Goal: Communication & Community: Answer question/provide support

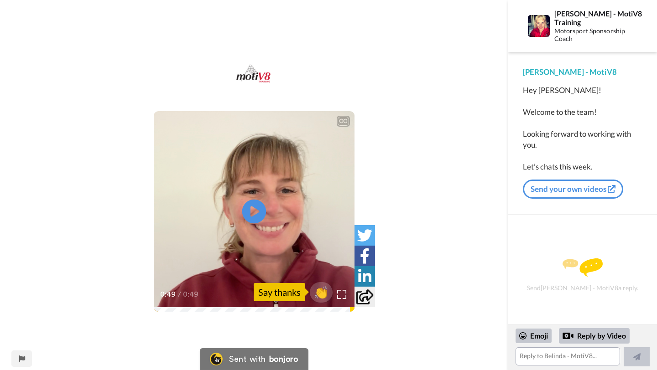
click at [250, 214] on icon "Play/Pause" at bounding box center [254, 211] width 24 height 43
click at [539, 359] on textarea at bounding box center [568, 357] width 105 height 18
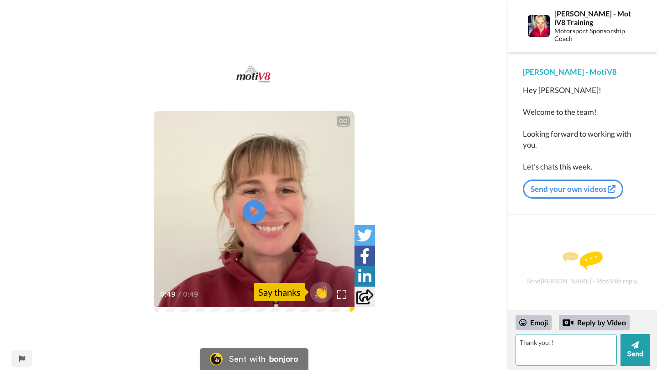
type textarea "Thank you!!"
click at [568, 351] on textarea "Thank you!!" at bounding box center [566, 350] width 101 height 32
click at [545, 344] on textarea "I am avaloble tommorrow" at bounding box center [566, 350] width 101 height 32
click at [597, 356] on textarea "I am avaloble tommorrow" at bounding box center [566, 350] width 101 height 32
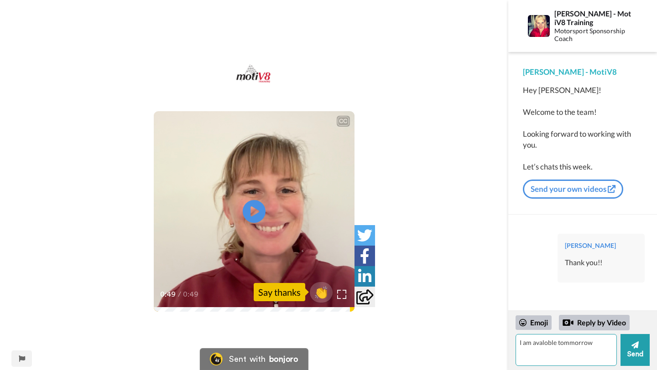
drag, startPoint x: 594, startPoint y: 344, endPoint x: 532, endPoint y: 347, distance: 62.1
click at [532, 347] on textarea "I am avaloble tommorrow" at bounding box center [566, 350] width 101 height 32
drag, startPoint x: 560, startPoint y: 346, endPoint x: 503, endPoint y: 350, distance: 57.1
click at [503, 350] on div "CC Play/Pause 0:49 / 0:49 👏 Say thanks Sent with bonjoro Report this page [PERS…" at bounding box center [328, 185] width 657 height 370
type textarea "I"
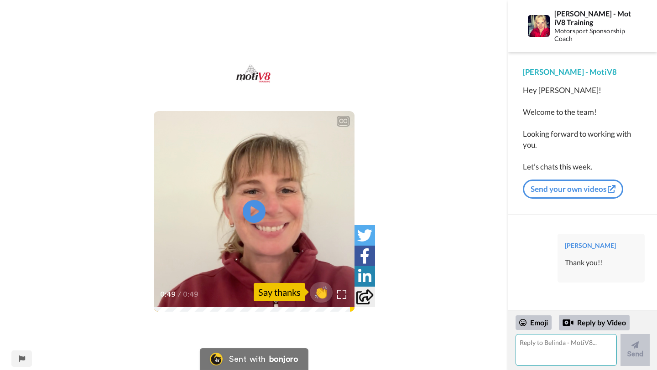
paste textarea "i am available or [DATE] but just depending on the time, what time do you have …"
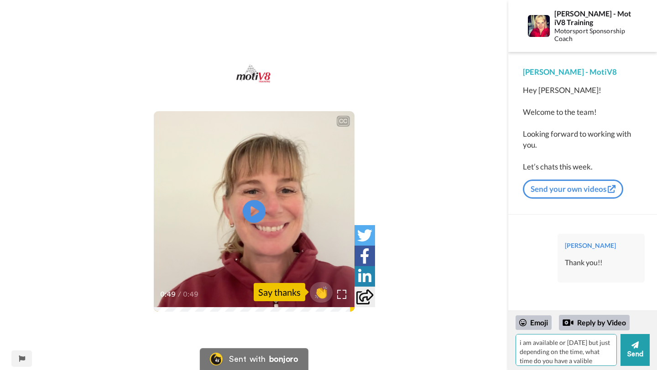
click at [574, 363] on textarea "i am available or [DATE] but just depending on the time, what time do you have …" at bounding box center [566, 350] width 101 height 32
click at [595, 361] on textarea "i am available or [DATE] but just depending on the time, what time do you have …" at bounding box center [566, 350] width 101 height 32
type textarea "i am available or [DATE] but just depending on the time, what time do you have …"
click at [636, 355] on button "Send" at bounding box center [634, 350] width 29 height 32
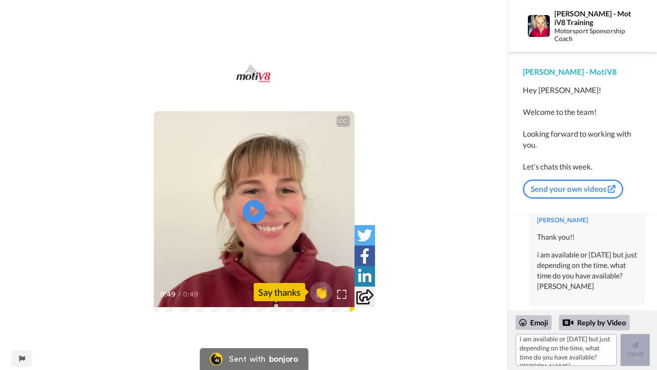
scroll to position [0, 0]
